Goal: Task Accomplishment & Management: Manage account settings

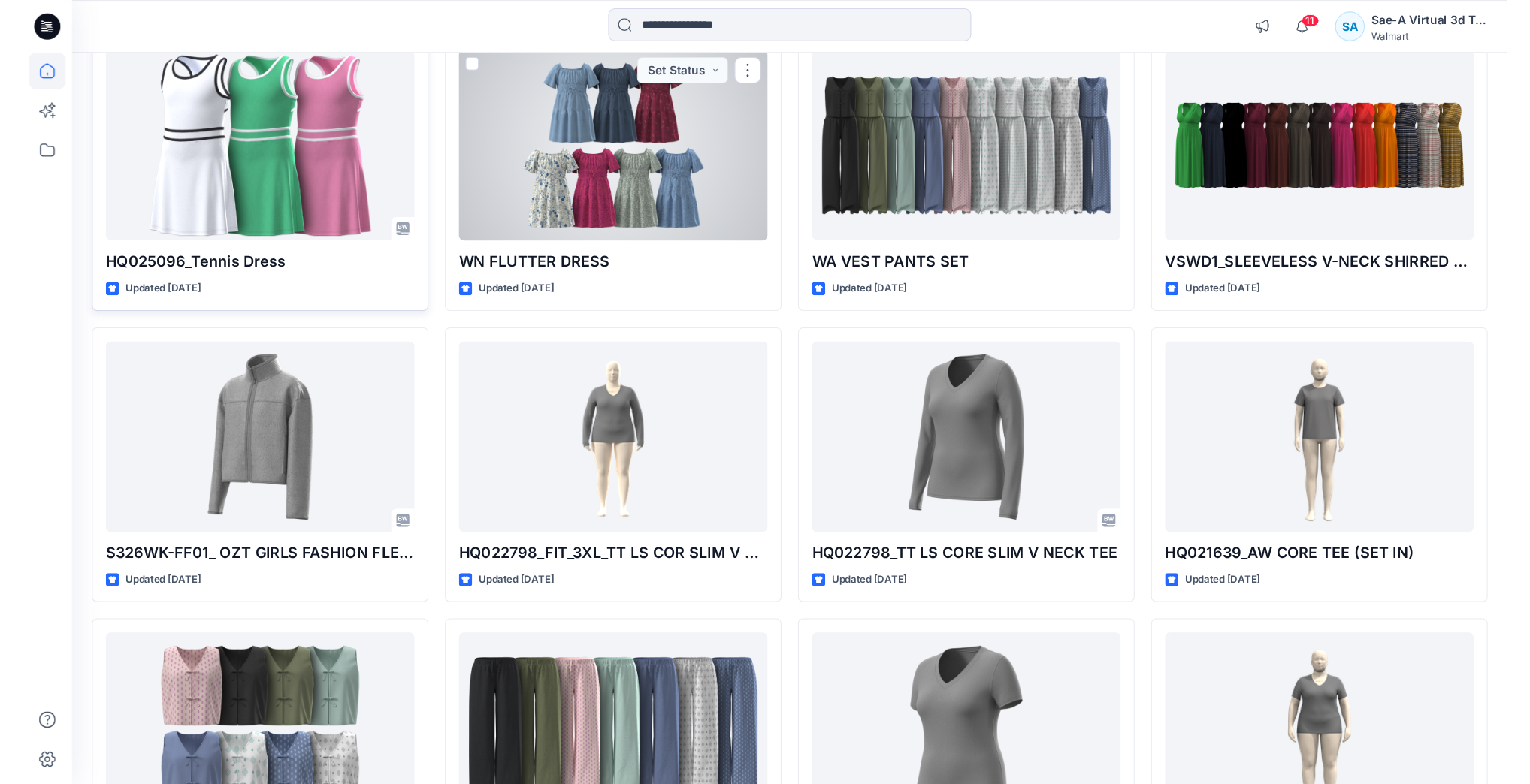
scroll to position [181, 0]
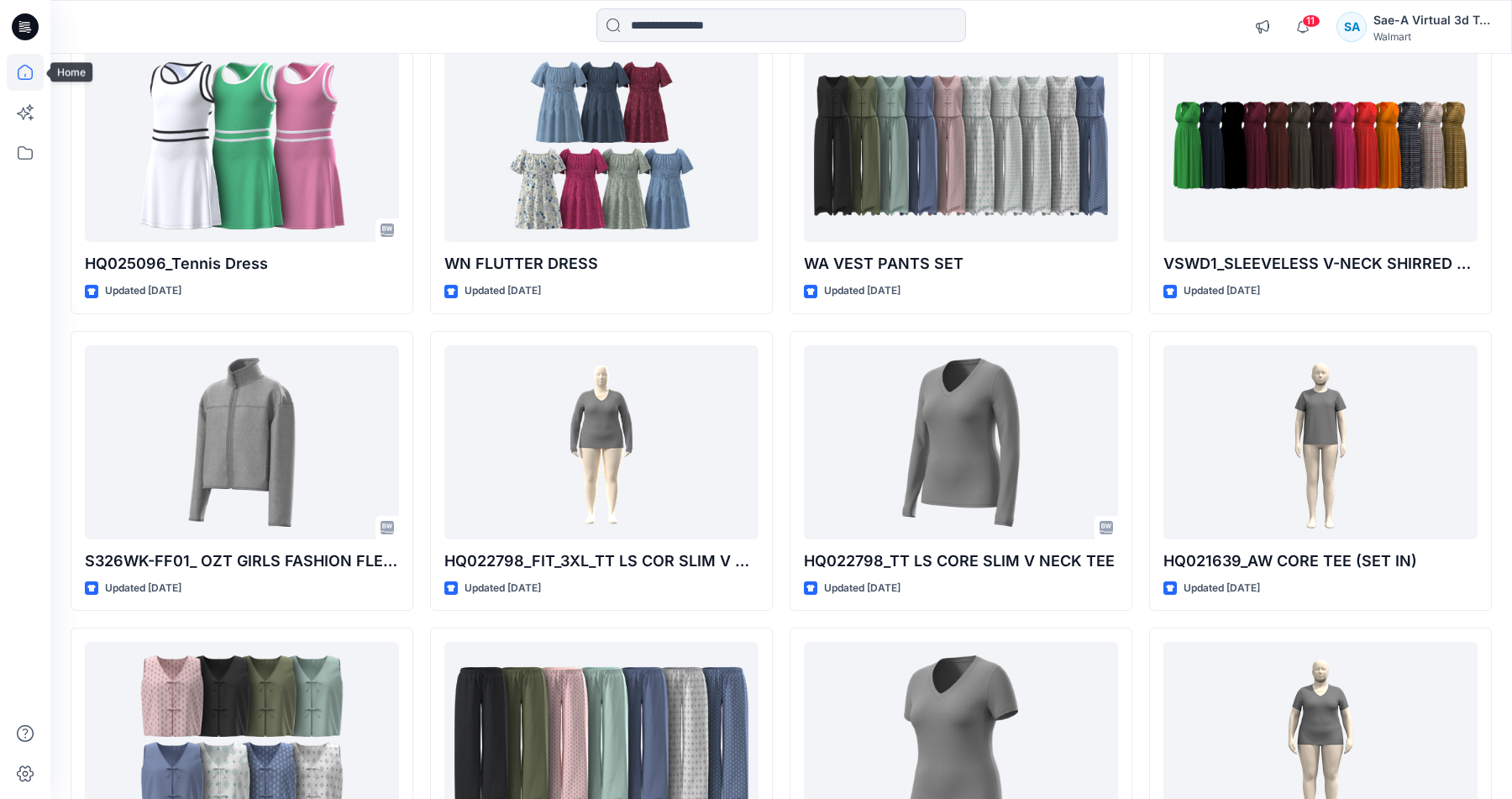
click at [32, 78] on icon at bounding box center [26, 72] width 15 height 15
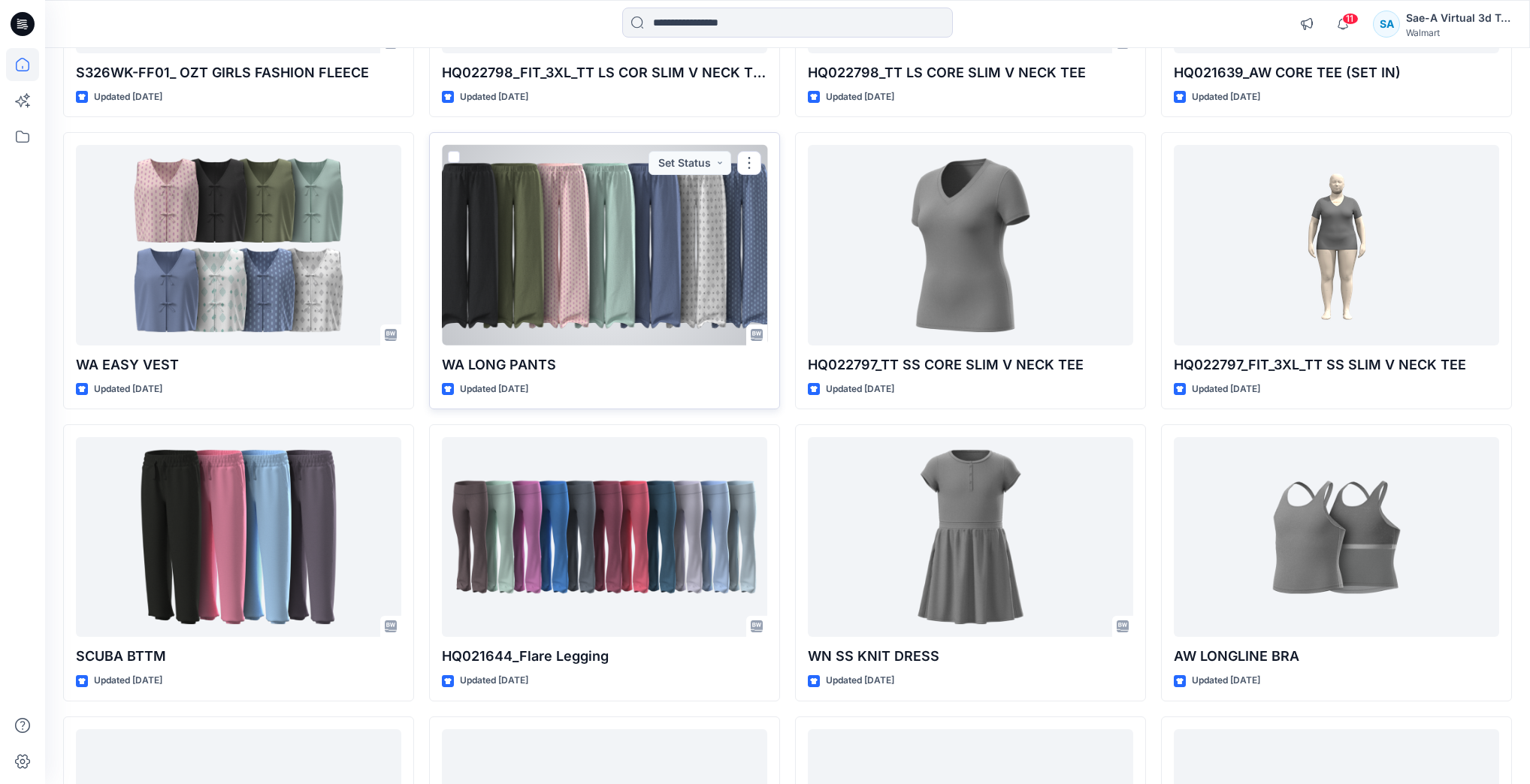
scroll to position [901, 0]
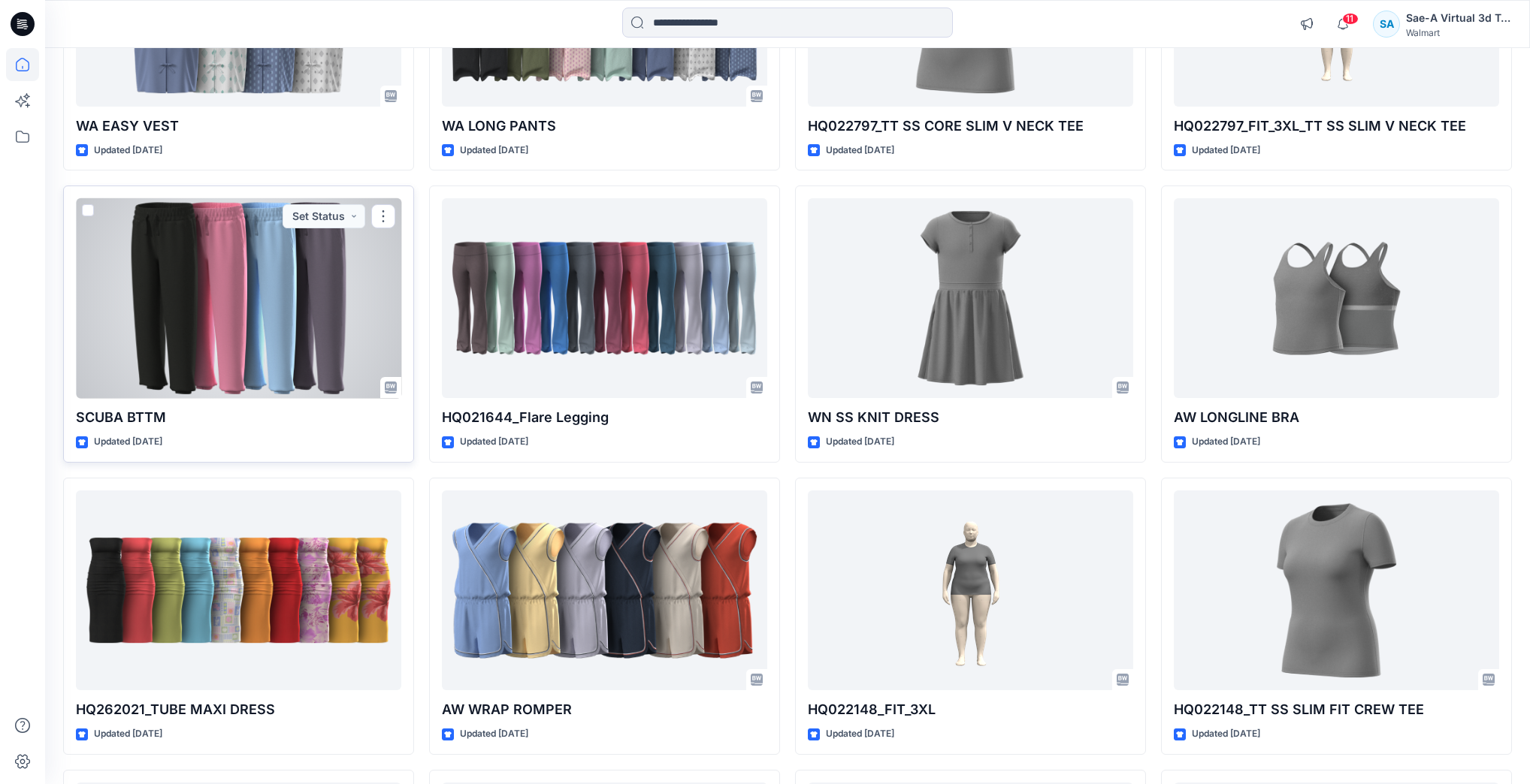
click at [348, 324] on div at bounding box center [239, 298] width 326 height 200
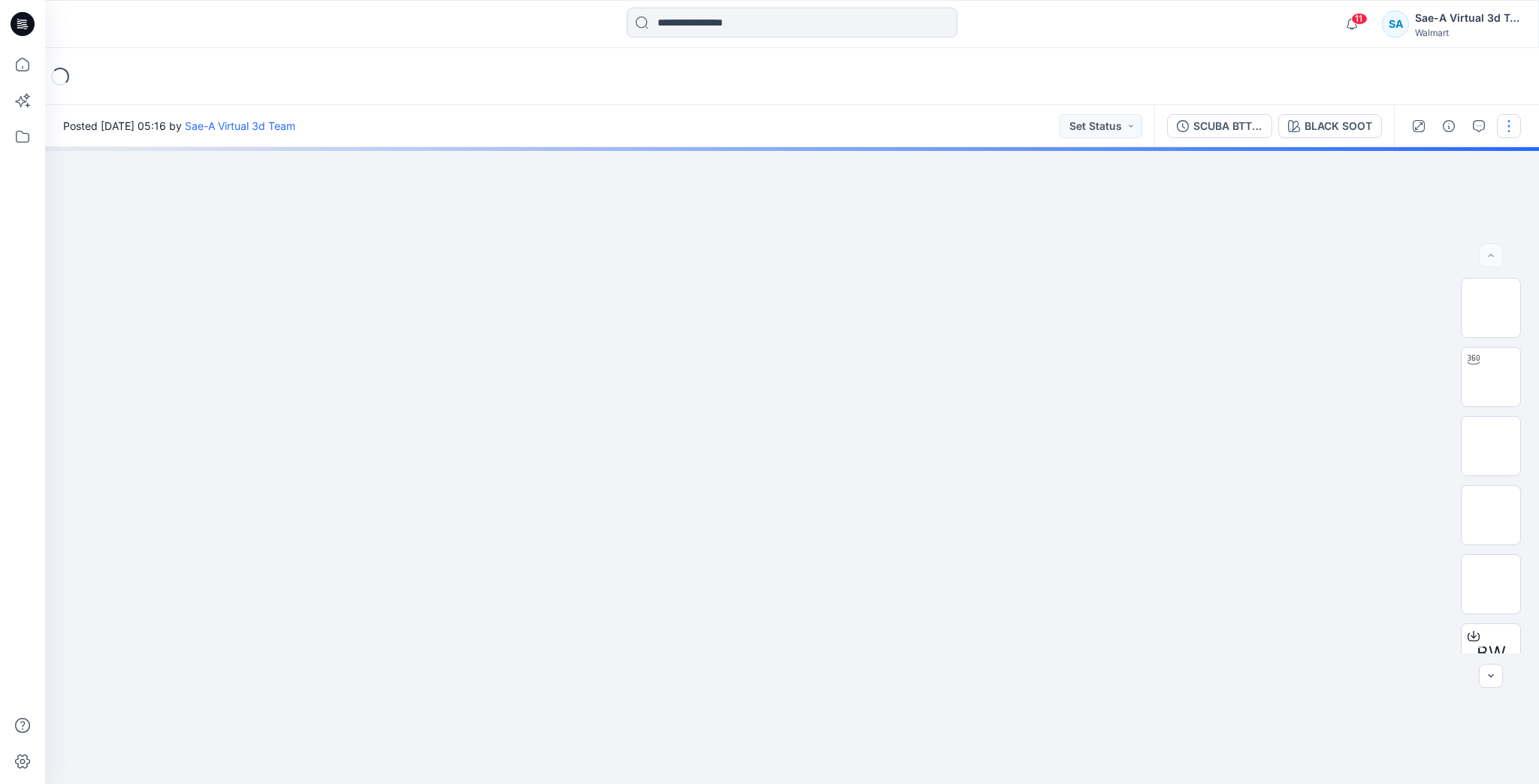
click at [1361, 129] on button "button" at bounding box center [1509, 126] width 24 height 24
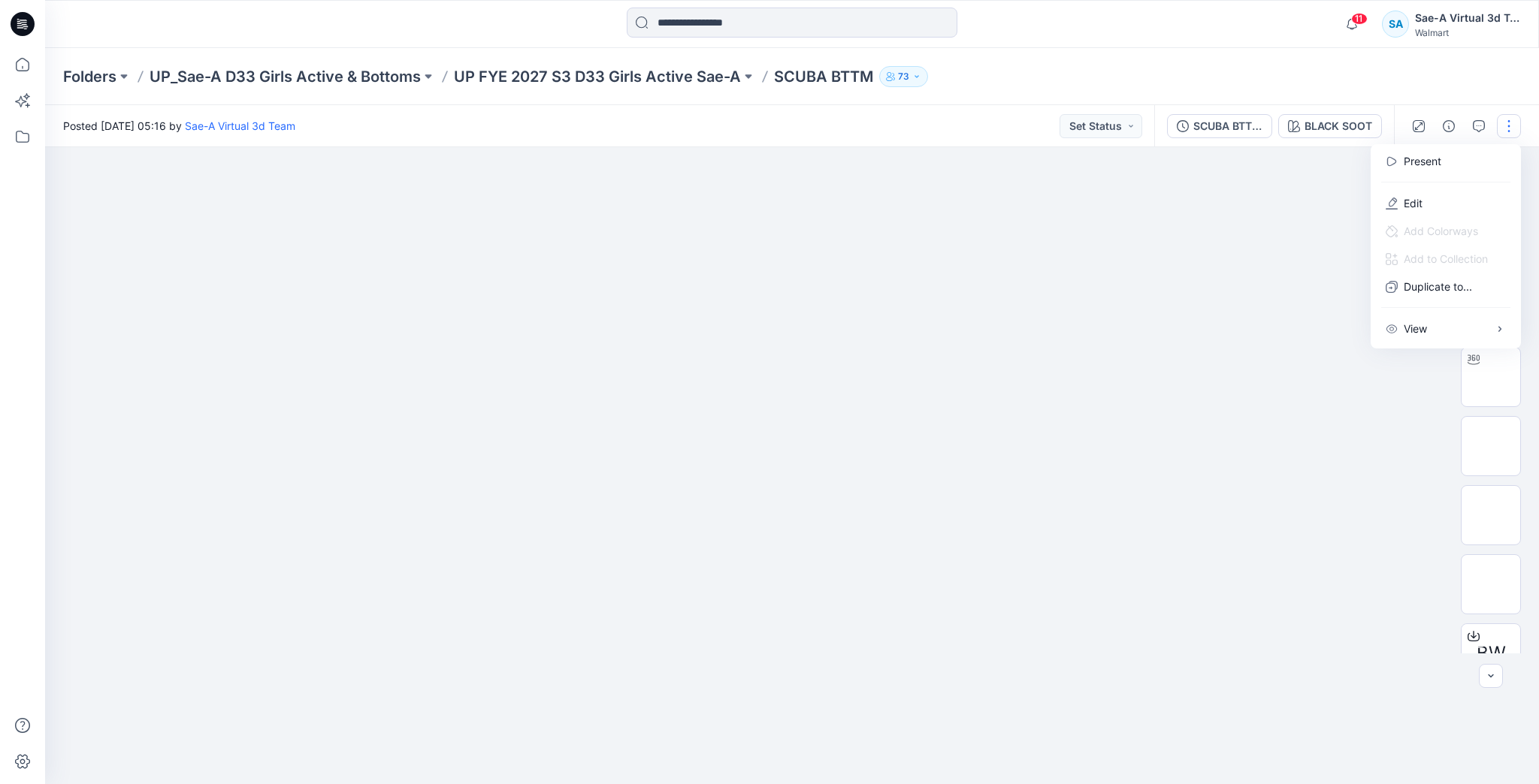
click at [1361, 71] on div "Folders UP_Sae-A D33 Girls Active & Bottoms UP FYE 2027 S3 D33 Girls Active Sae…" at bounding box center [792, 76] width 1494 height 57
click at [1361, 134] on button "button" at bounding box center [1509, 126] width 24 height 24
click at [1361, 212] on button "Edit" at bounding box center [1445, 203] width 138 height 27
